Goal: Information Seeking & Learning: Understand process/instructions

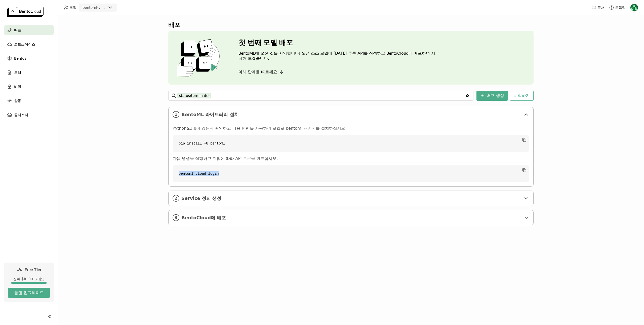
drag, startPoint x: 208, startPoint y: 175, endPoint x: 177, endPoint y: 176, distance: 31.2
click at [177, 176] on code "bentoml cloud login" at bounding box center [351, 173] width 357 height 17
click at [359, 257] on div "배포 첫 번째 모델 배포 BentoML에 오신 것을 환영합니다! 오픈 소스 모델에 [DATE] 추론 API를 작성하고 BentoCloud에 배…" at bounding box center [351, 170] width 586 height 310
click at [140, 72] on div "배포 첫 번째 모델 배포 BentoML에 오신 것을 환영합니다! 오픈 소스 모델에 [DATE] 추론 API를 작성하고 BentoCloud에 배…" at bounding box center [351, 170] width 586 height 310
click at [214, 201] on span "Service 정의 생성" at bounding box center [351, 199] width 340 height 6
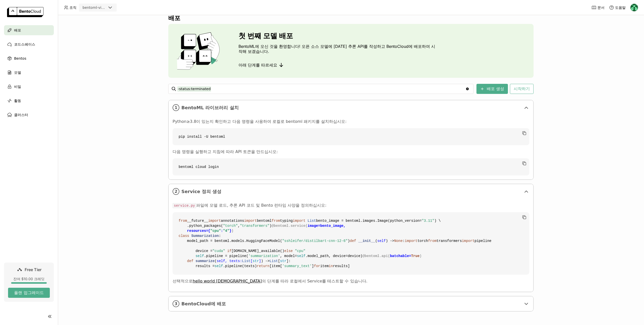
scroll to position [98, 0]
drag, startPoint x: 231, startPoint y: 189, endPoint x: 185, endPoint y: 192, distance: 45.4
click at [185, 212] on code "from __future__ import annotations import bentoml from typing import List bento…" at bounding box center [351, 243] width 357 height 62
click at [232, 212] on code "from __future__ import annotations import bentoml from typing import List bento…" at bounding box center [351, 243] width 357 height 62
drag, startPoint x: 230, startPoint y: 189, endPoint x: 191, endPoint y: 191, distance: 38.3
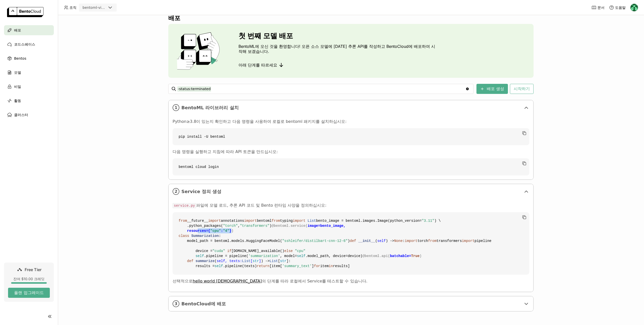
click at [184, 212] on code "from __future__ import annotations import bentoml from typing import List bento…" at bounding box center [351, 243] width 357 height 62
copy span "resources={ "cpu" : "4" }"
drag, startPoint x: 186, startPoint y: 250, endPoint x: 210, endPoint y: 249, distance: 24.2
click at [363, 254] on span "@bentoml.api( batchable= True )" at bounding box center [392, 256] width 59 height 4
click at [153, 239] on div "배포 첫 번째 모델 배포 BentoML에 오신 것을 환영합니다! 오픈 소스 모델에 [DATE] 추론 API를 작성하고 BentoCloud에 배…" at bounding box center [351, 170] width 586 height 310
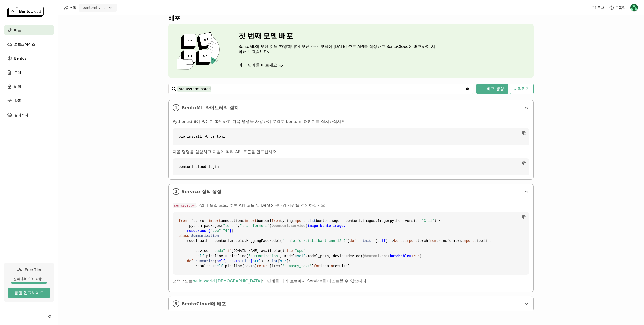
click at [211, 282] on link "hello world [DEMOGRAPHIC_DATA]" at bounding box center [227, 281] width 69 height 5
